Goal: Communication & Community: Answer question/provide support

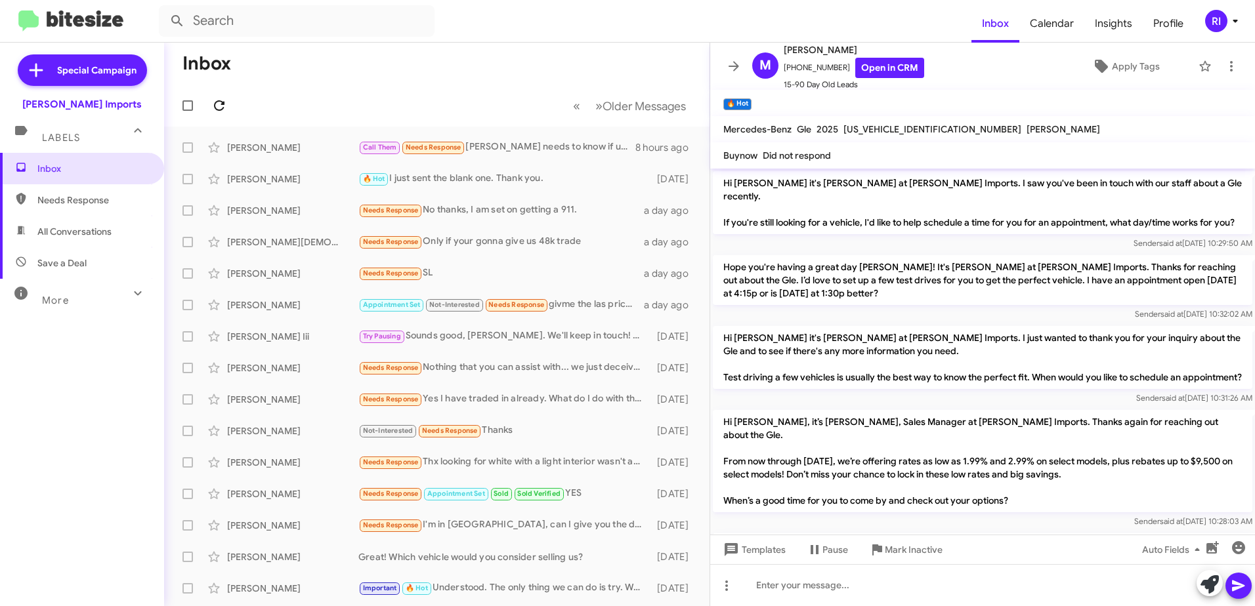
scroll to position [959, 0]
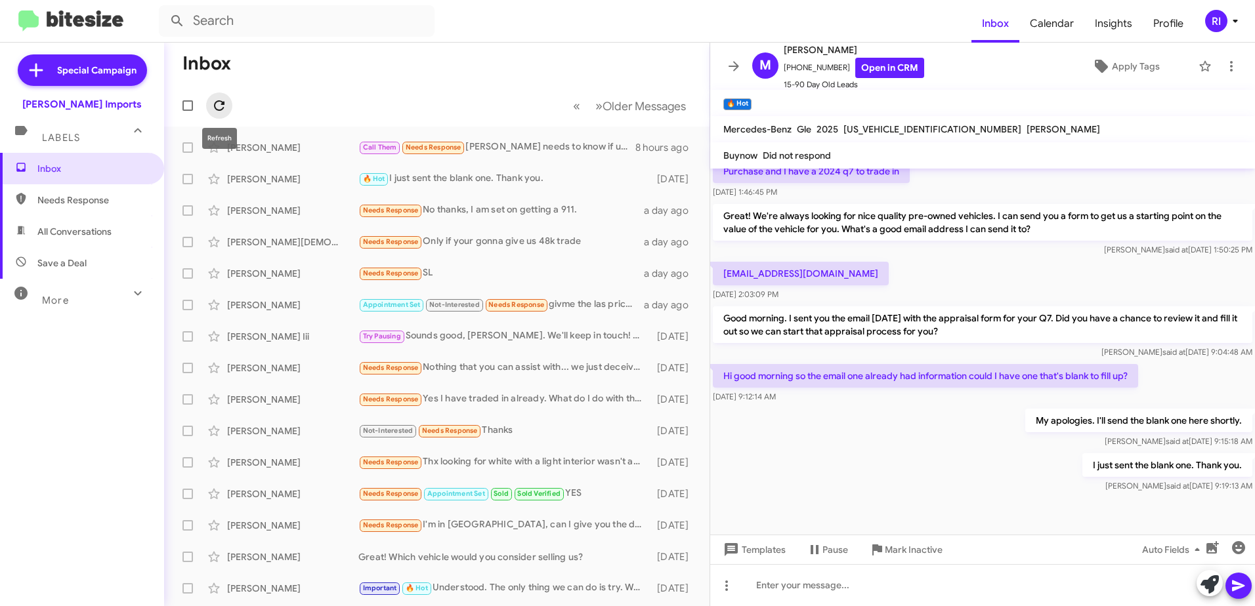
click at [219, 106] on icon at bounding box center [219, 106] width 16 height 16
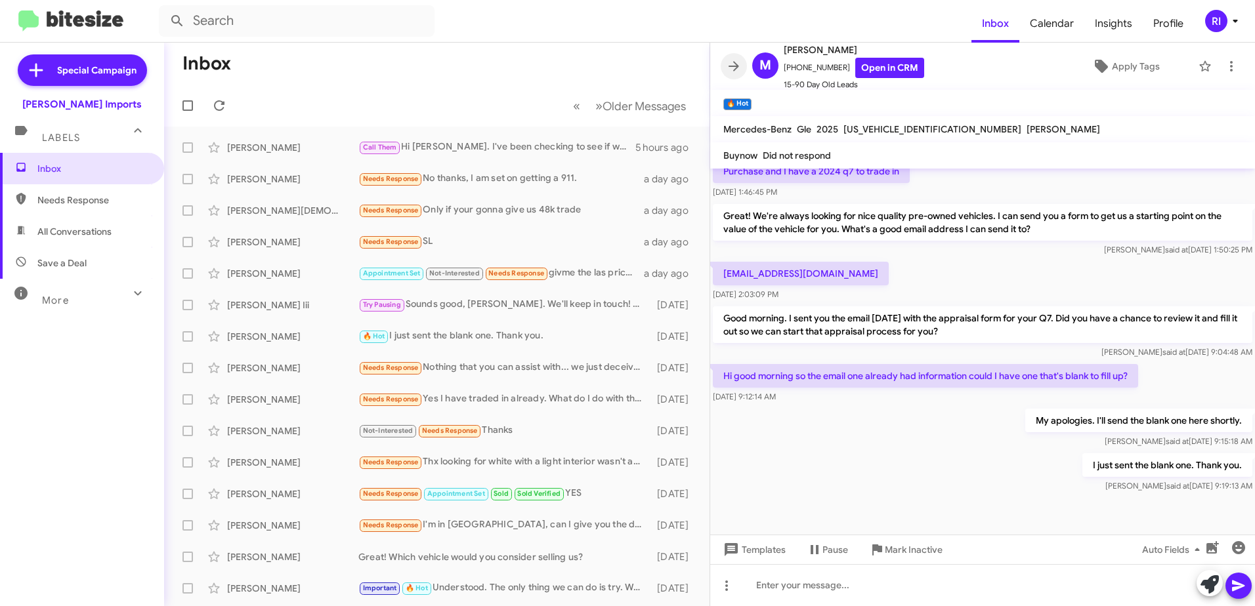
click at [735, 60] on icon at bounding box center [734, 66] width 16 height 16
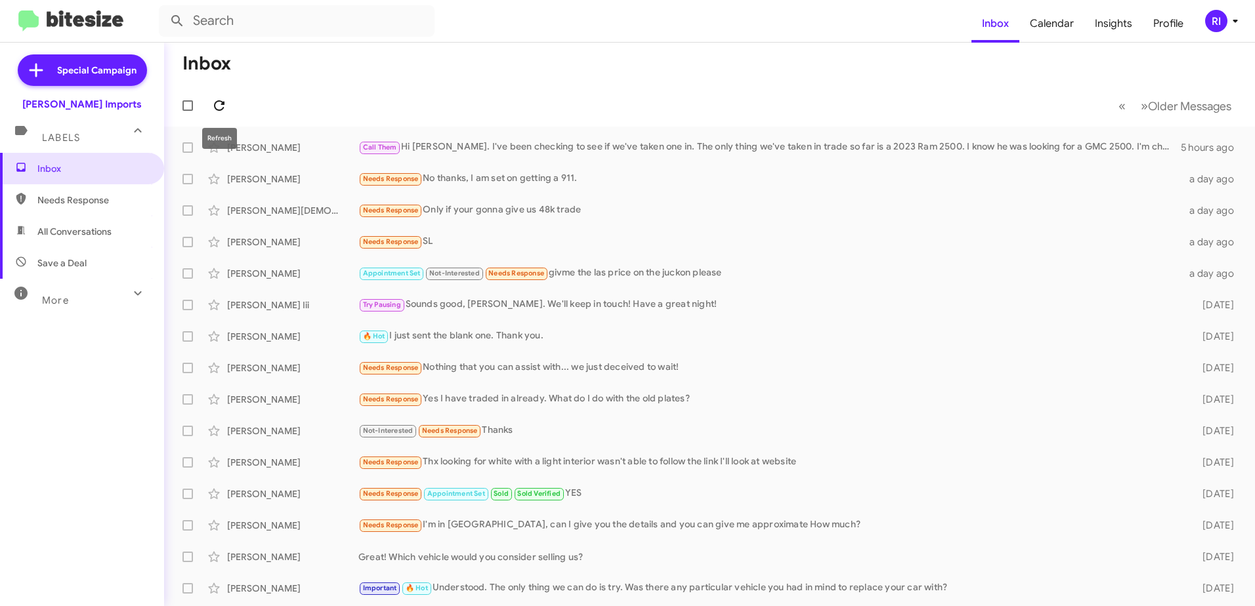
click at [214, 101] on icon at bounding box center [219, 106] width 16 height 16
click at [100, 73] on span "Special Campaign" at bounding box center [96, 70] width 79 height 13
click at [59, 302] on span "More" at bounding box center [55, 301] width 27 height 12
click at [217, 105] on icon at bounding box center [219, 106] width 16 height 16
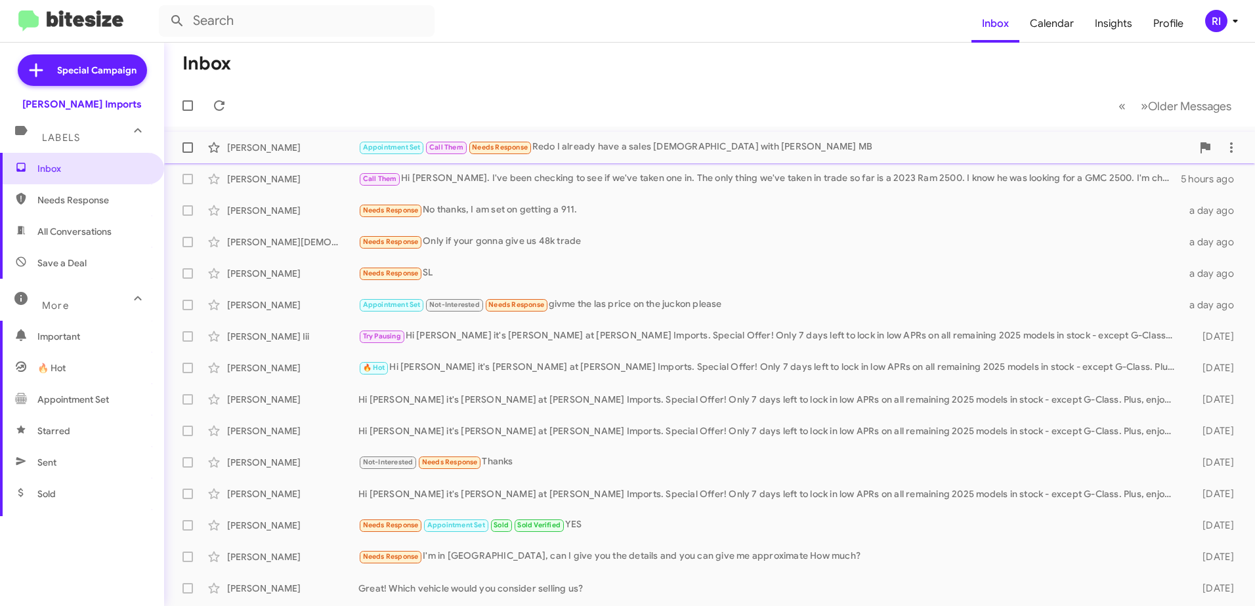
click at [585, 143] on div "Appointment Set Call Them Needs Response Redo I already have a sales [DEMOGRAPH…" at bounding box center [774, 147] width 833 height 15
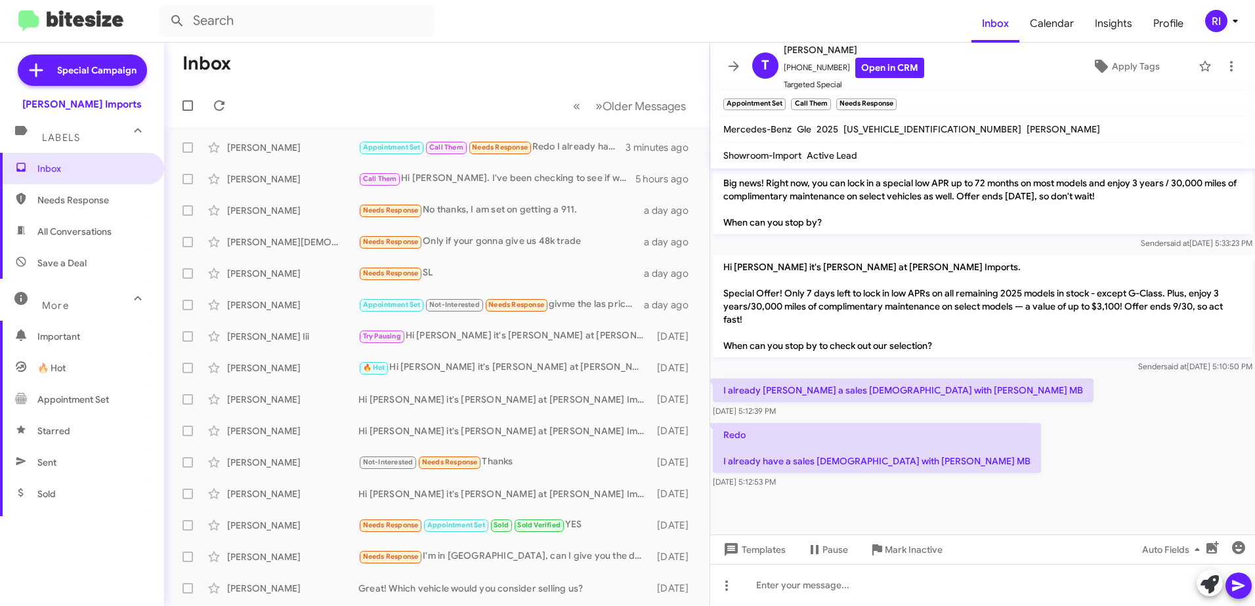
scroll to position [599, 0]
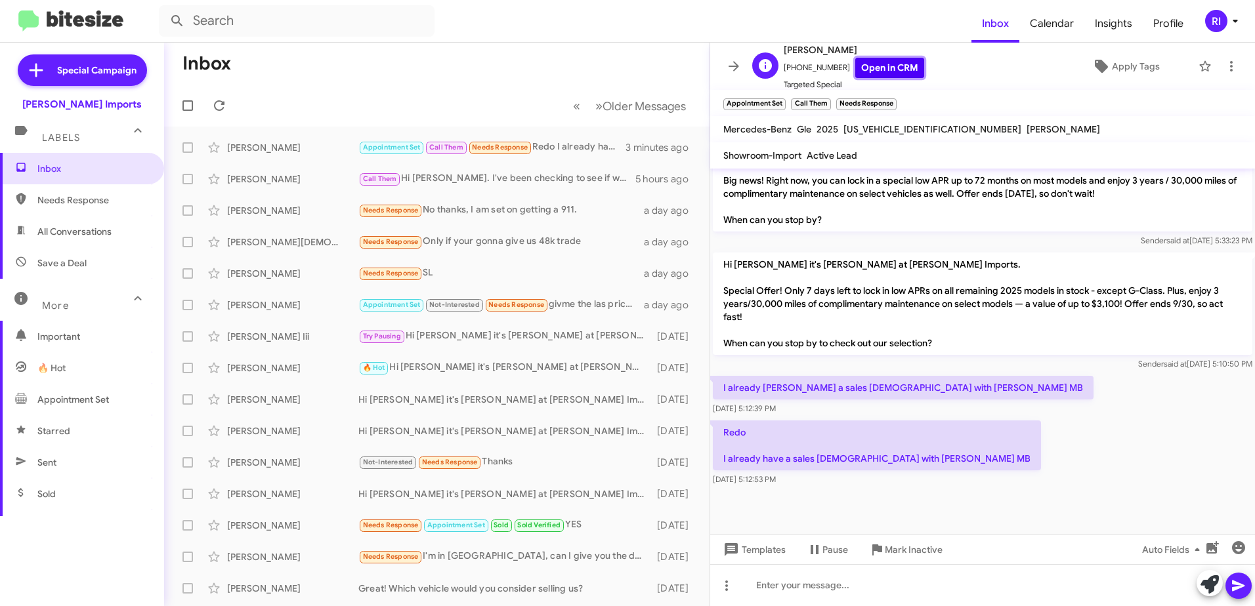
click at [879, 69] on link "Open in CRM" at bounding box center [889, 68] width 69 height 20
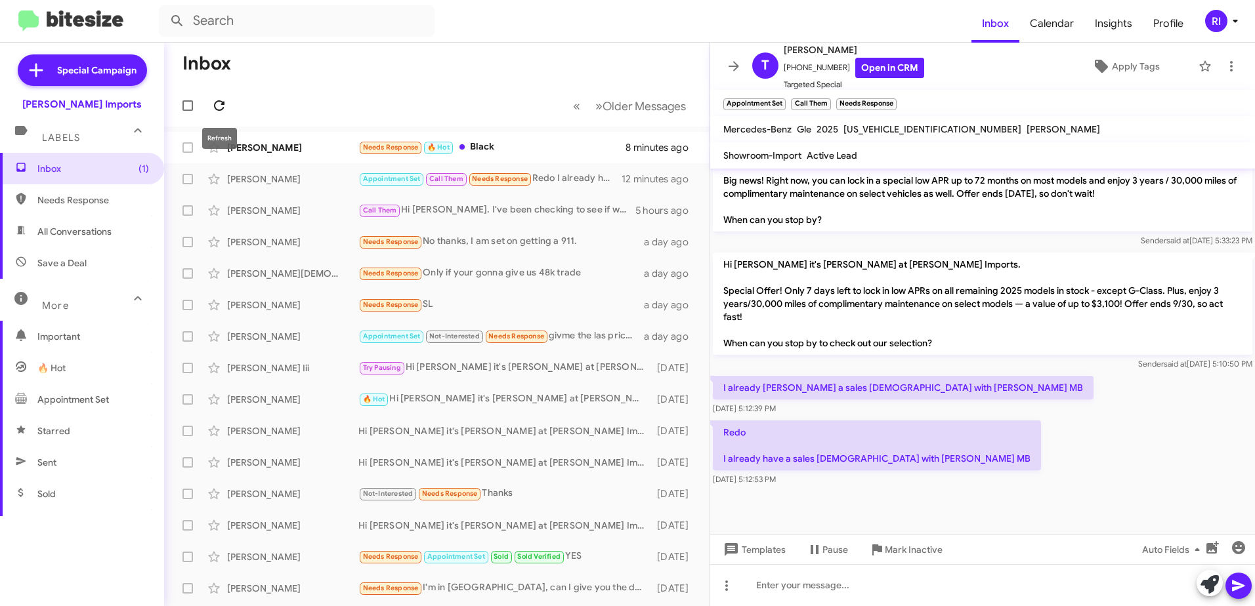
click at [215, 100] on icon at bounding box center [219, 106] width 16 height 16
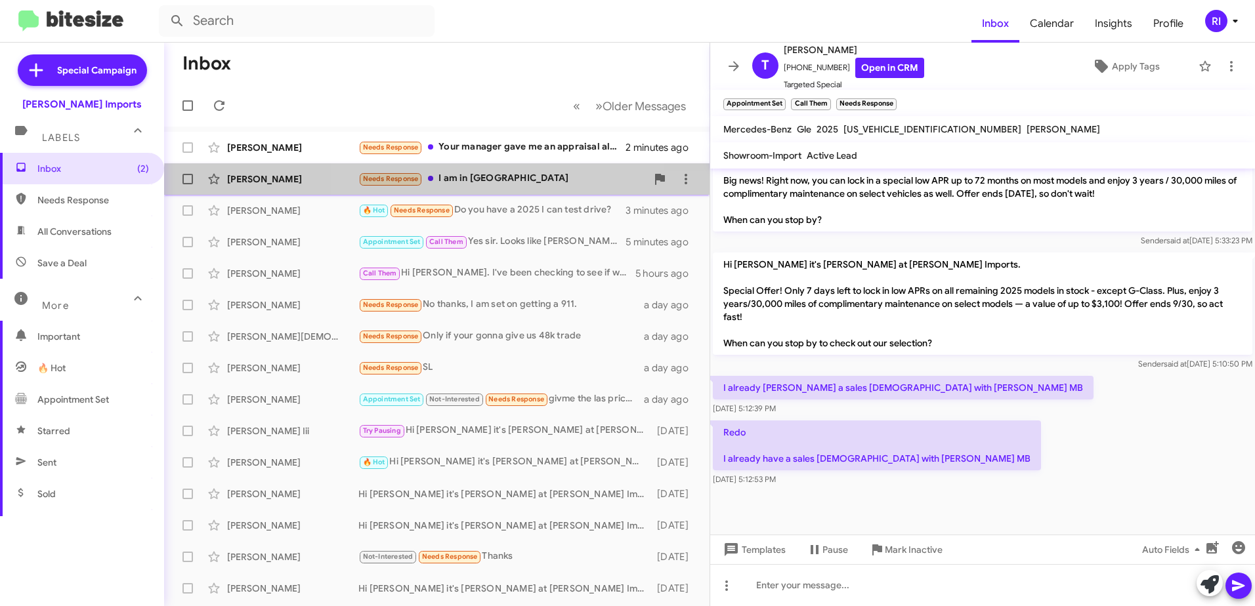
click at [515, 188] on div "[PERSON_NAME] Needs Response I am in [GEOGRAPHIC_DATA] 2 minutes ago" at bounding box center [437, 179] width 524 height 26
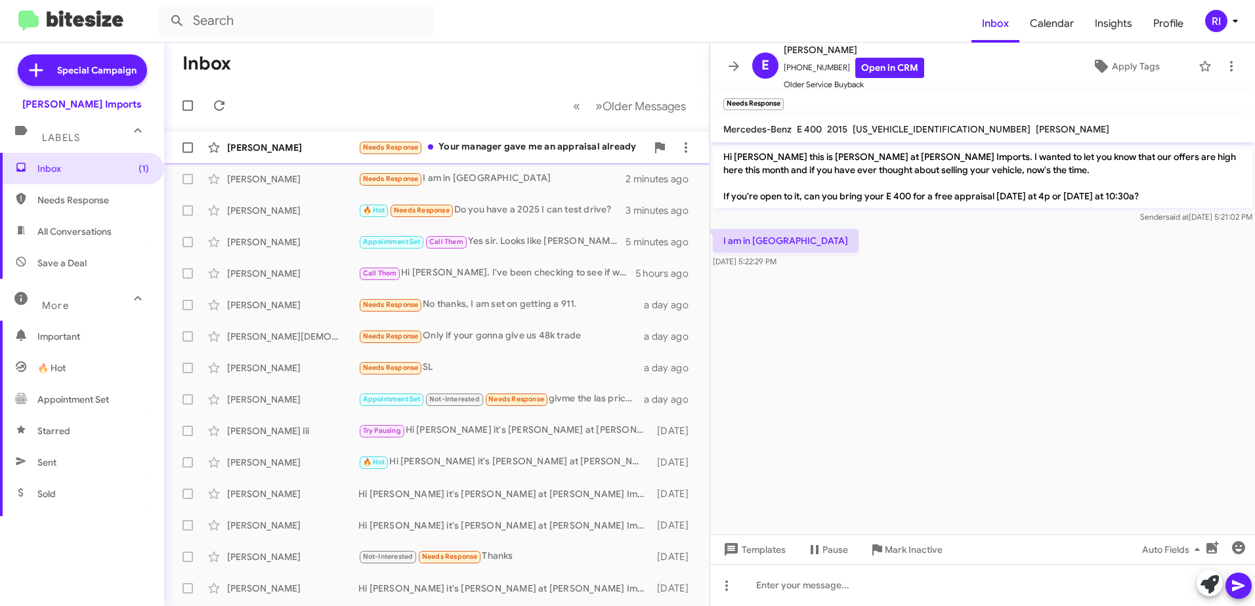
click at [495, 150] on div "Needs Response Your manager gave me an appraisal already" at bounding box center [502, 147] width 288 height 15
click at [879, 70] on link "Open in CRM" at bounding box center [889, 68] width 69 height 20
click at [216, 113] on icon at bounding box center [219, 106] width 16 height 16
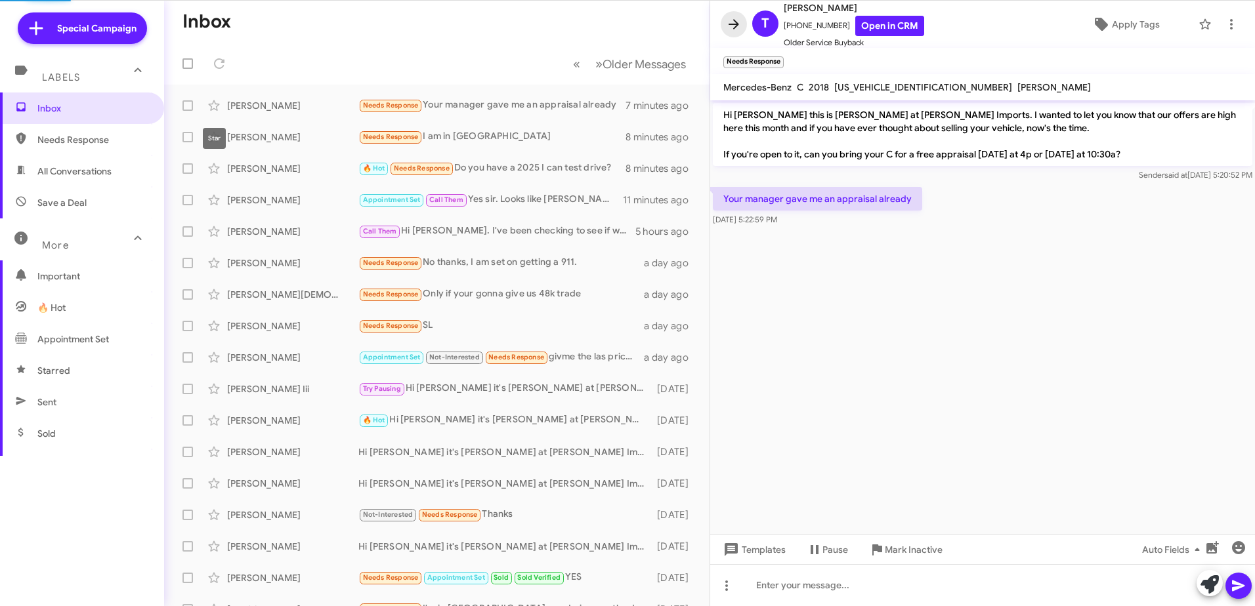
click at [737, 24] on icon at bounding box center [733, 24] width 10 height 10
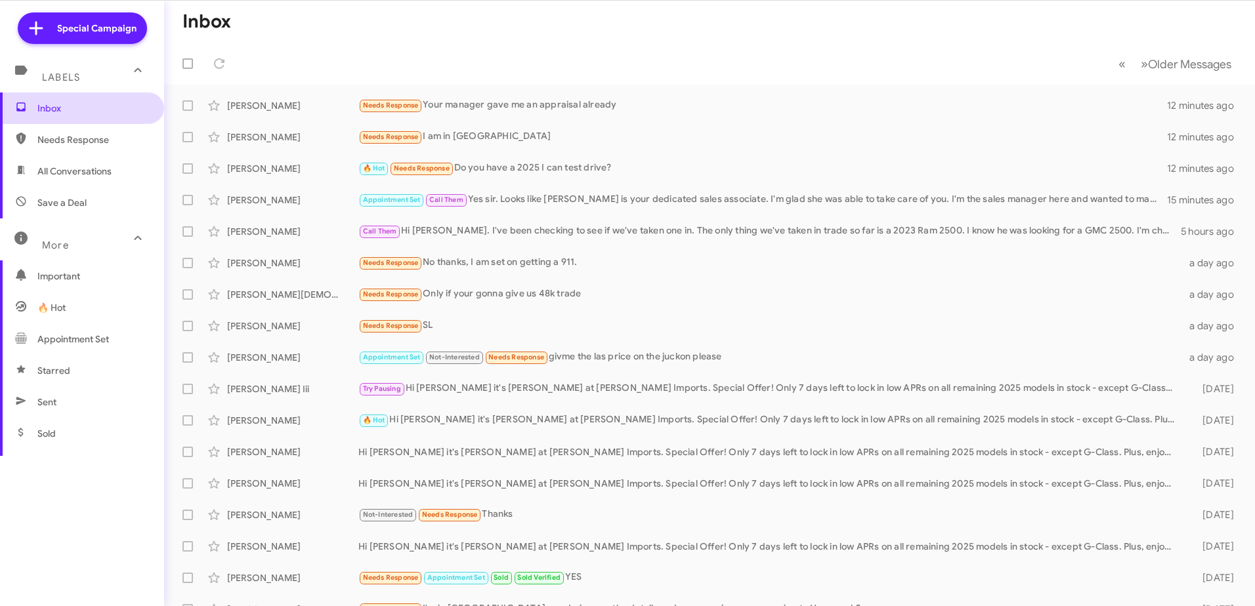
click at [67, 108] on span "Inbox" at bounding box center [93, 108] width 112 height 13
click at [392, 70] on mat-toolbar-row "« Previous » Next Older Messages" at bounding box center [709, 64] width 1091 height 42
click at [215, 94] on div "Refresh" at bounding box center [219, 96] width 35 height 21
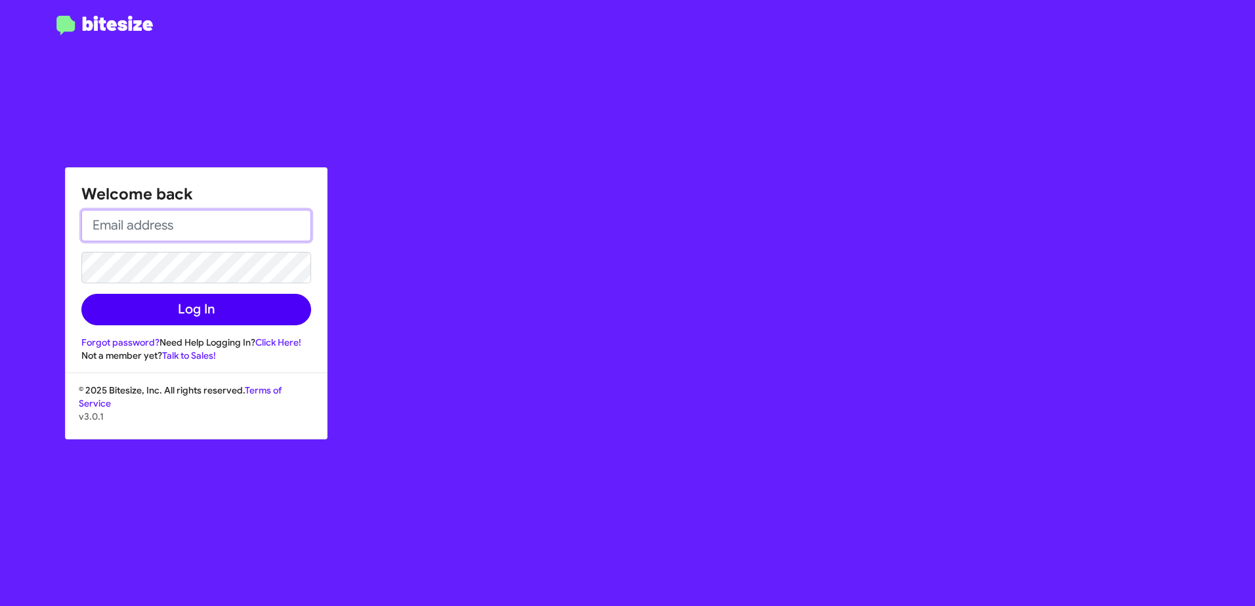
type input "rinfante@hicksautogroup.com"
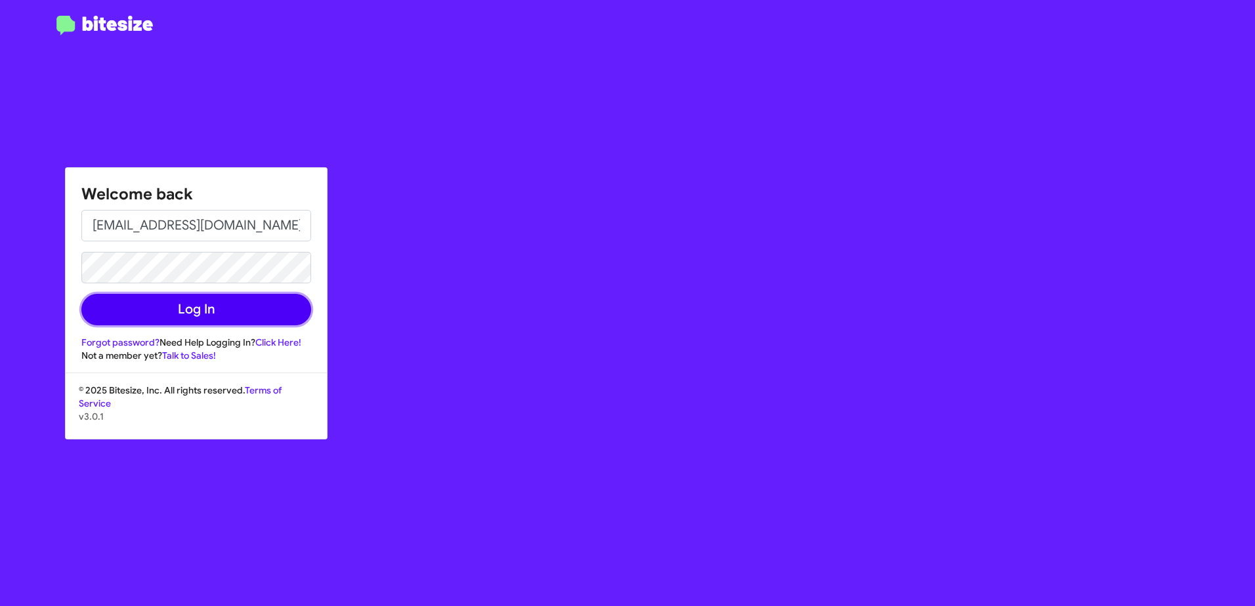
click at [137, 313] on button "Log In" at bounding box center [196, 309] width 230 height 31
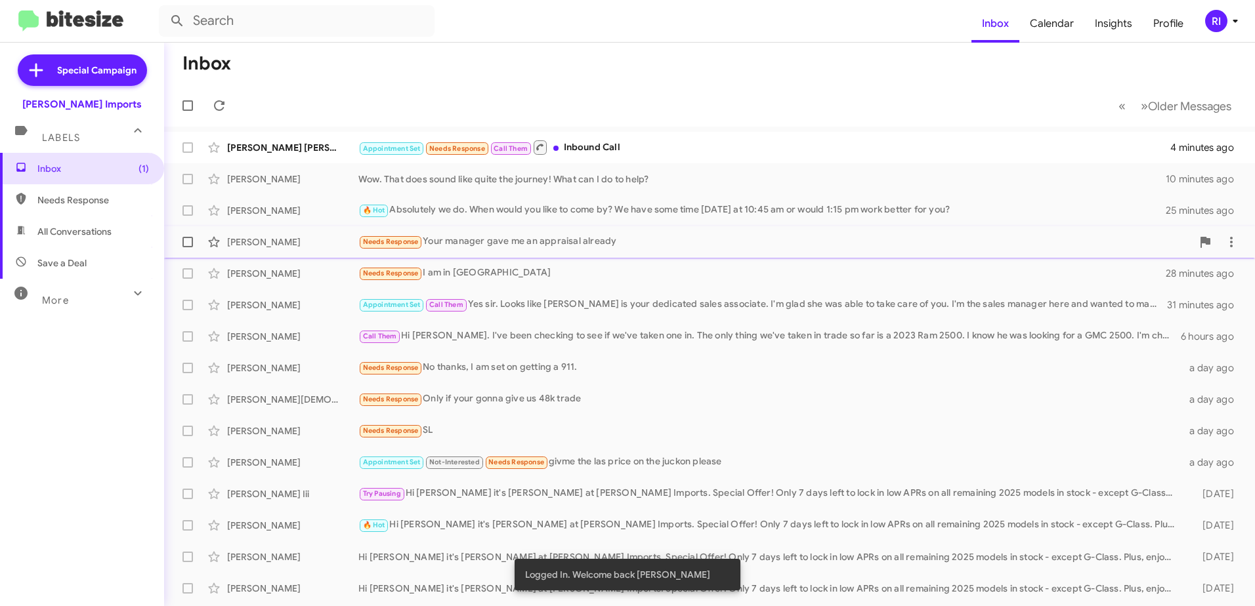
click at [495, 240] on div "Needs Response Your manager gave me an appraisal already" at bounding box center [774, 241] width 833 height 15
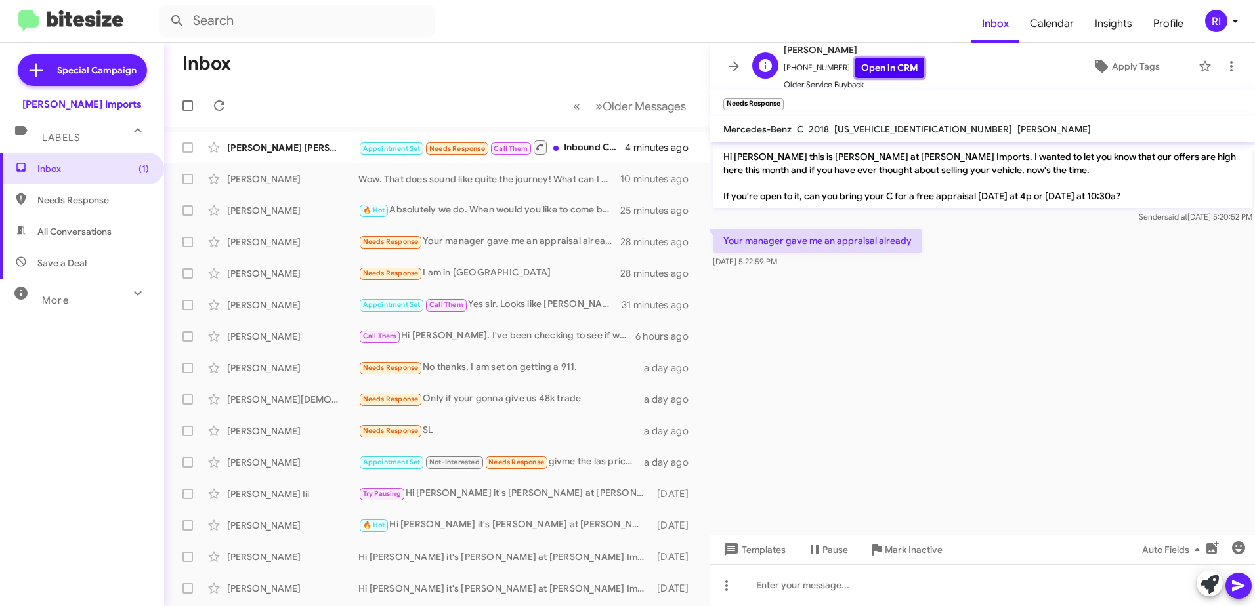
click at [858, 62] on link "Open in CRM" at bounding box center [889, 68] width 69 height 20
click at [736, 59] on icon at bounding box center [734, 66] width 16 height 16
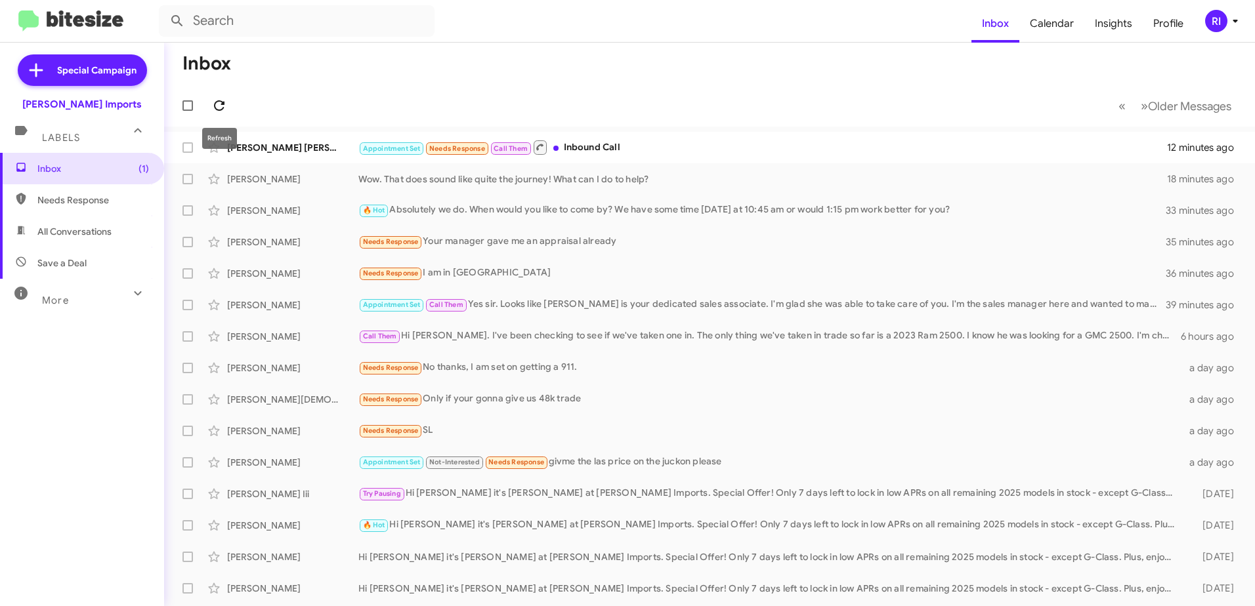
click at [216, 110] on icon at bounding box center [219, 105] width 10 height 10
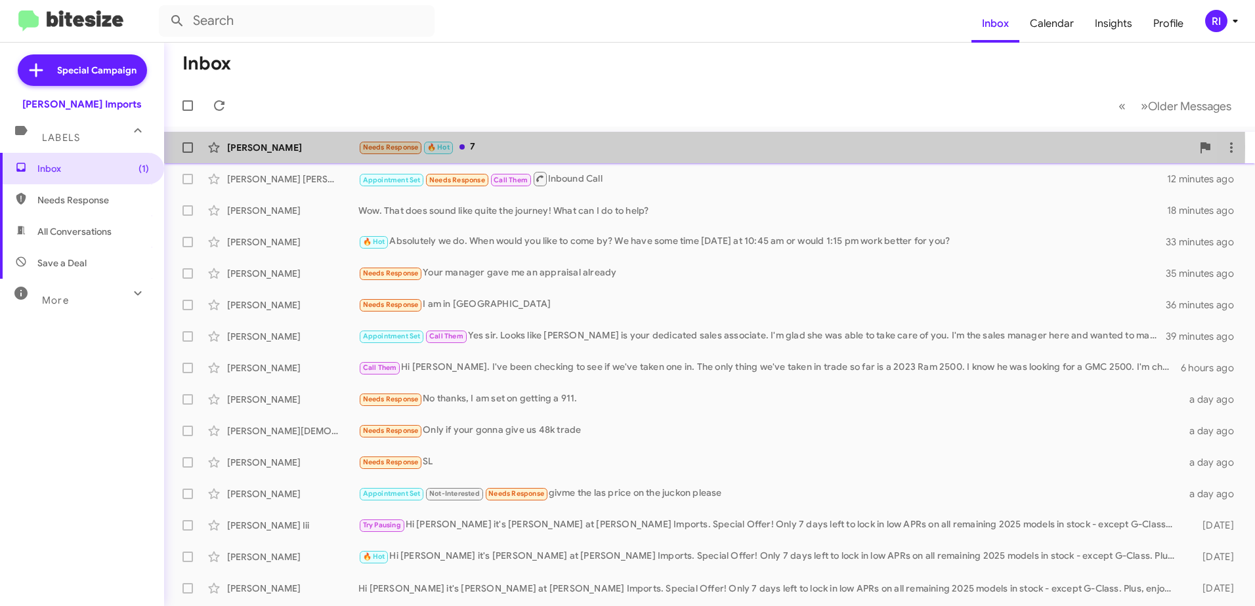
click at [480, 147] on div "Needs Response 🔥 Hot 7" at bounding box center [774, 147] width 833 height 15
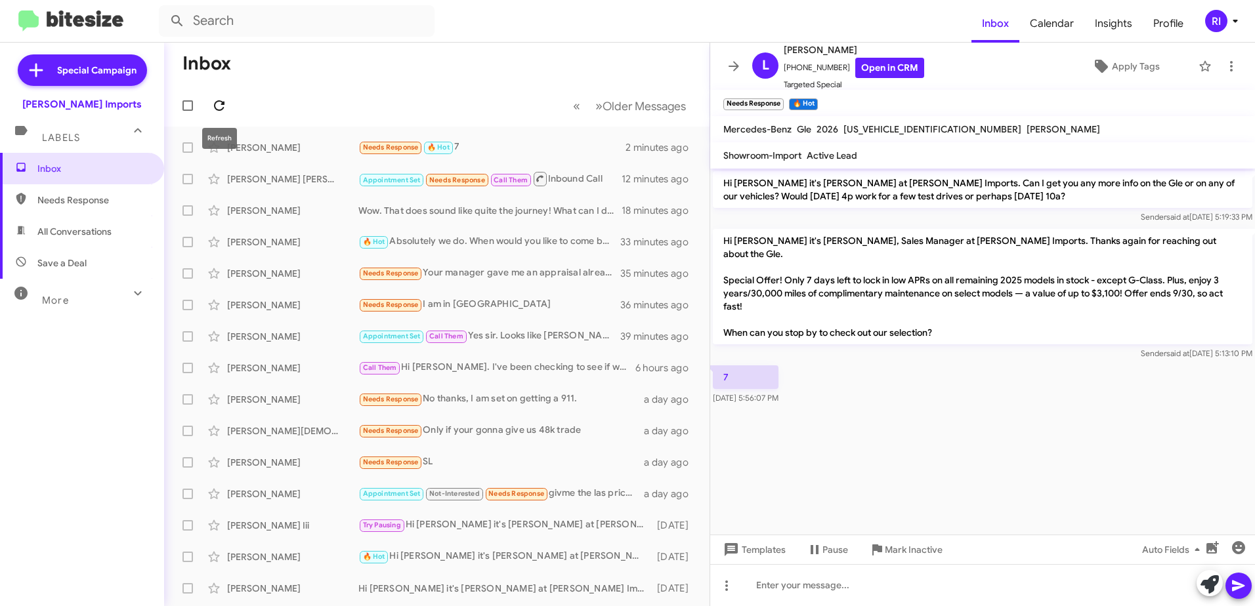
click at [217, 96] on button at bounding box center [219, 106] width 26 height 26
click at [215, 102] on icon at bounding box center [219, 105] width 10 height 10
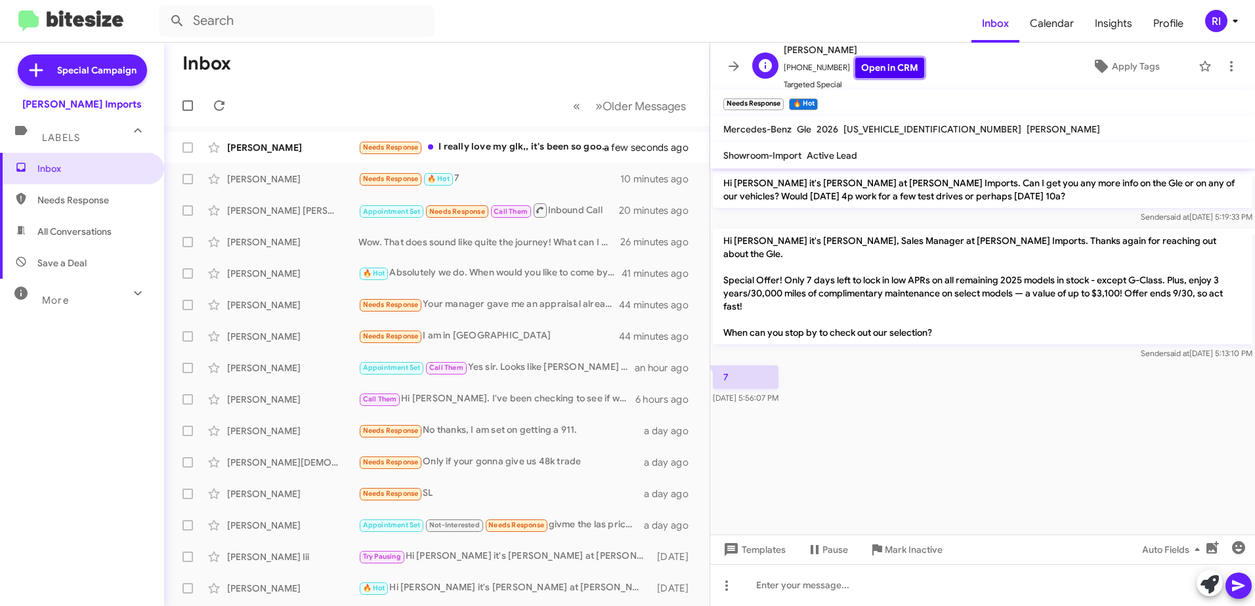
click at [886, 72] on link "Open in CRM" at bounding box center [889, 68] width 69 height 20
click at [465, 151] on div "Needs Response I really love my glk,, it's been so good to me..I'll be glad to …" at bounding box center [502, 147] width 288 height 15
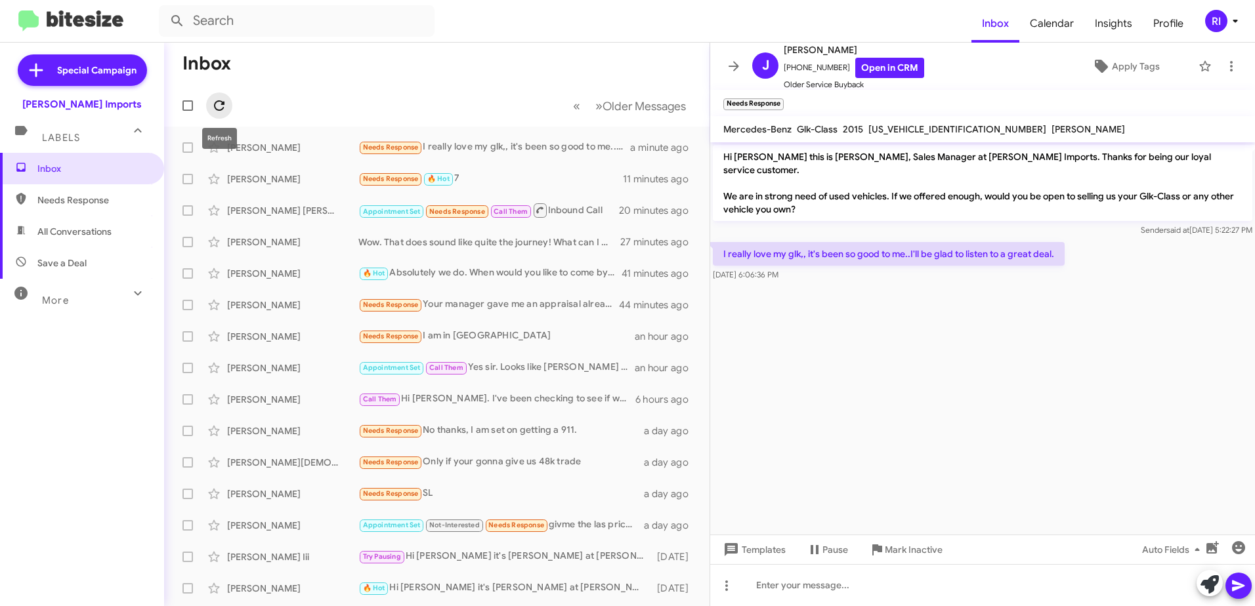
click at [222, 107] on icon at bounding box center [219, 106] width 16 height 16
